Goal: Navigation & Orientation: Go to known website

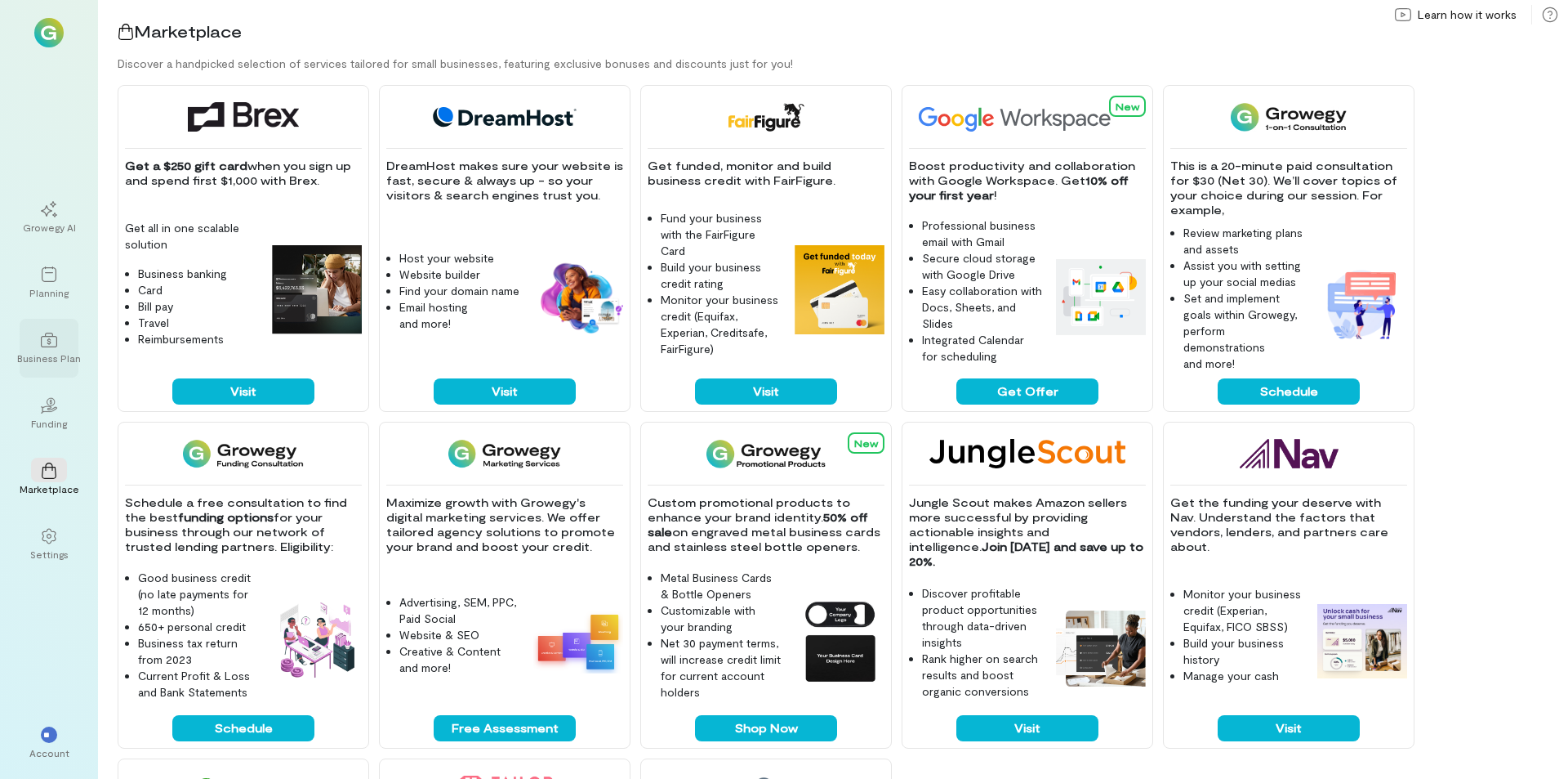
click at [51, 349] on div at bounding box center [49, 339] width 36 height 24
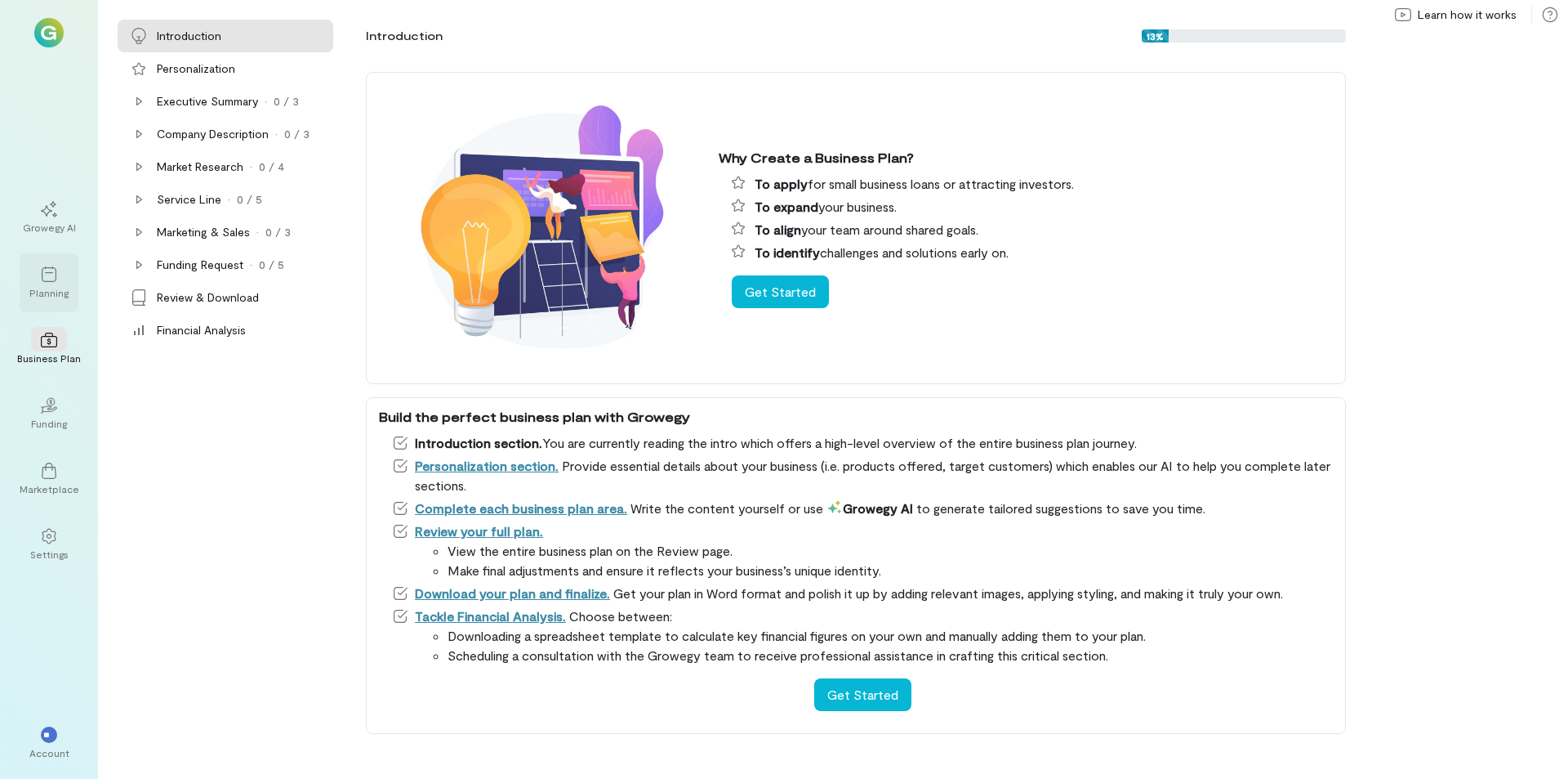
click at [48, 276] on icon at bounding box center [48, 274] width 16 height 16
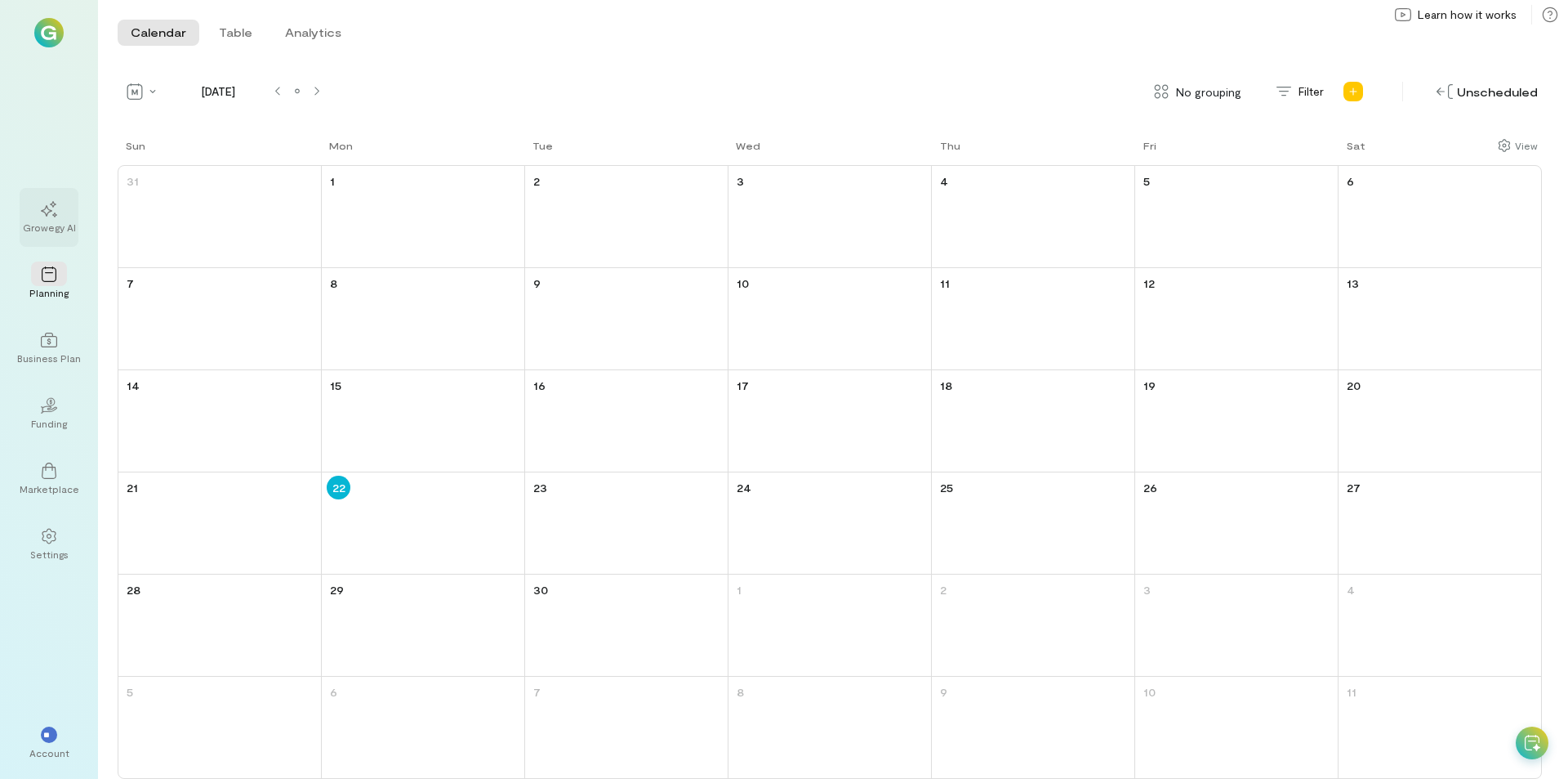
click at [61, 225] on div "Growegy AI" at bounding box center [49, 227] width 53 height 13
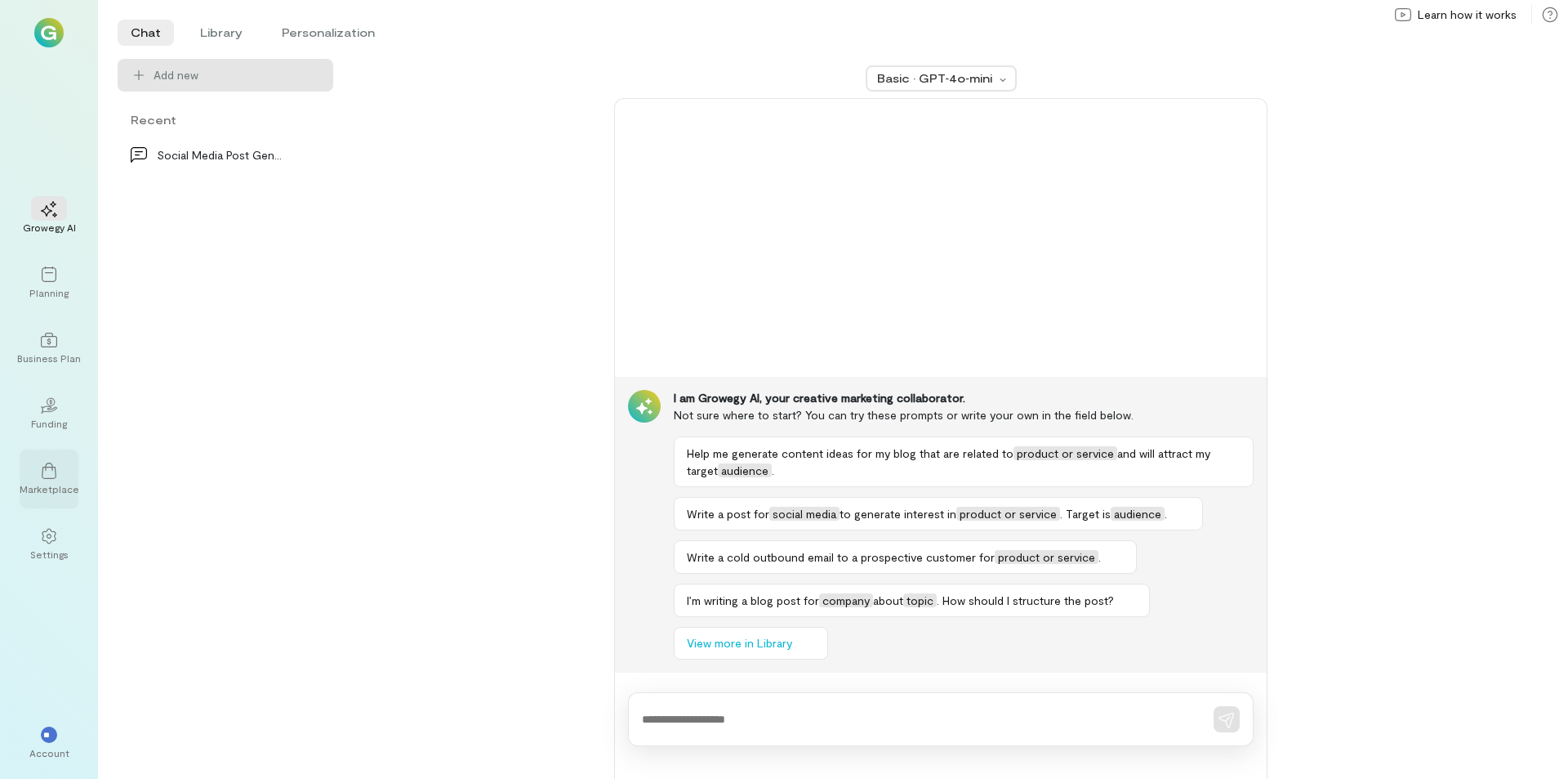
click at [55, 485] on div "Marketplace" at bounding box center [49, 488] width 59 height 13
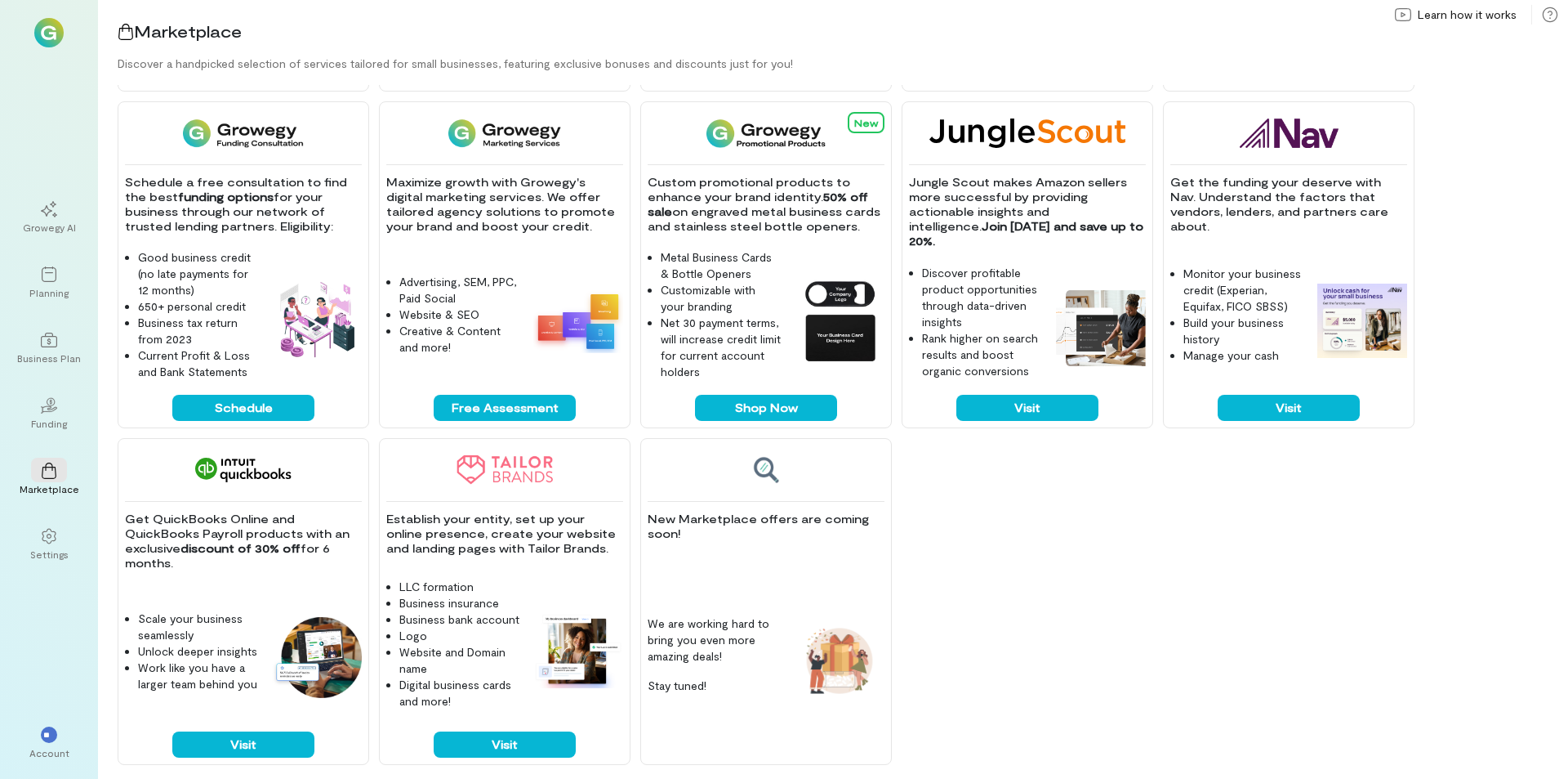
scroll to position [326, 0]
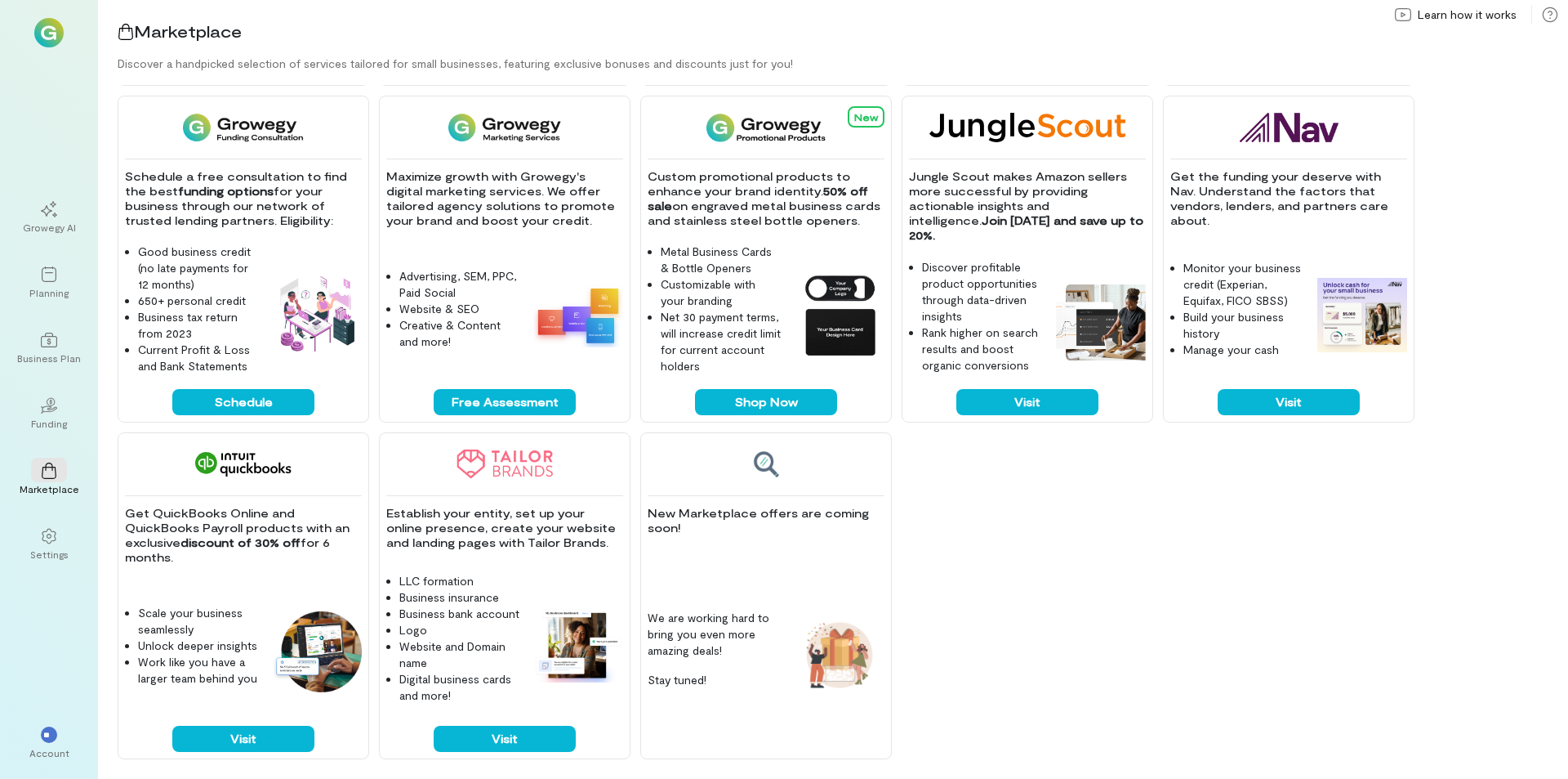
drag, startPoint x: 127, startPoint y: 514, endPoint x: 329, endPoint y: 551, distance: 205.4
click at [329, 551] on p "Get QuickBooks Online and QuickBooks Payroll products with an exclusive discoun…" at bounding box center [244, 535] width 237 height 59
click at [261, 741] on button "Visit" at bounding box center [243, 739] width 142 height 26
